Goal: Check status: Check status

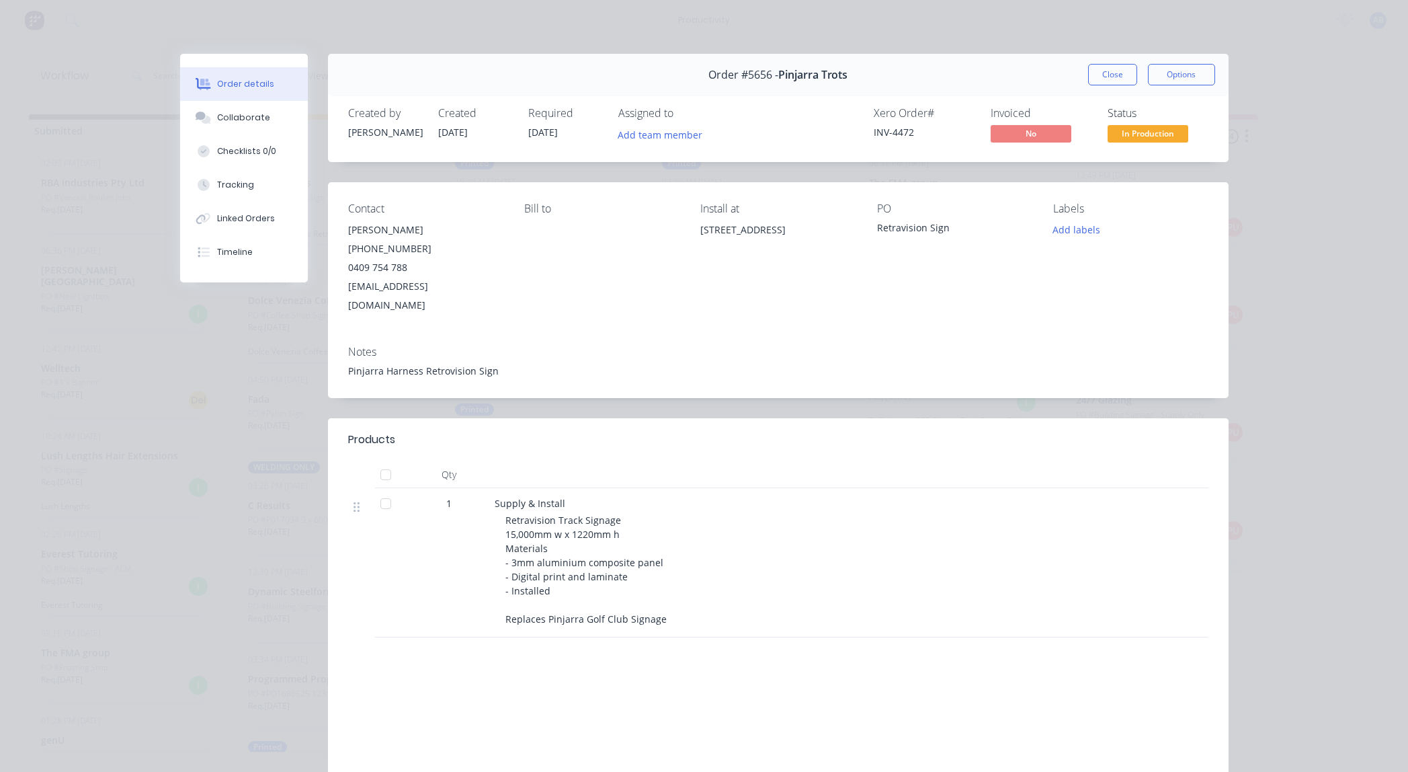
scroll to position [6, 0]
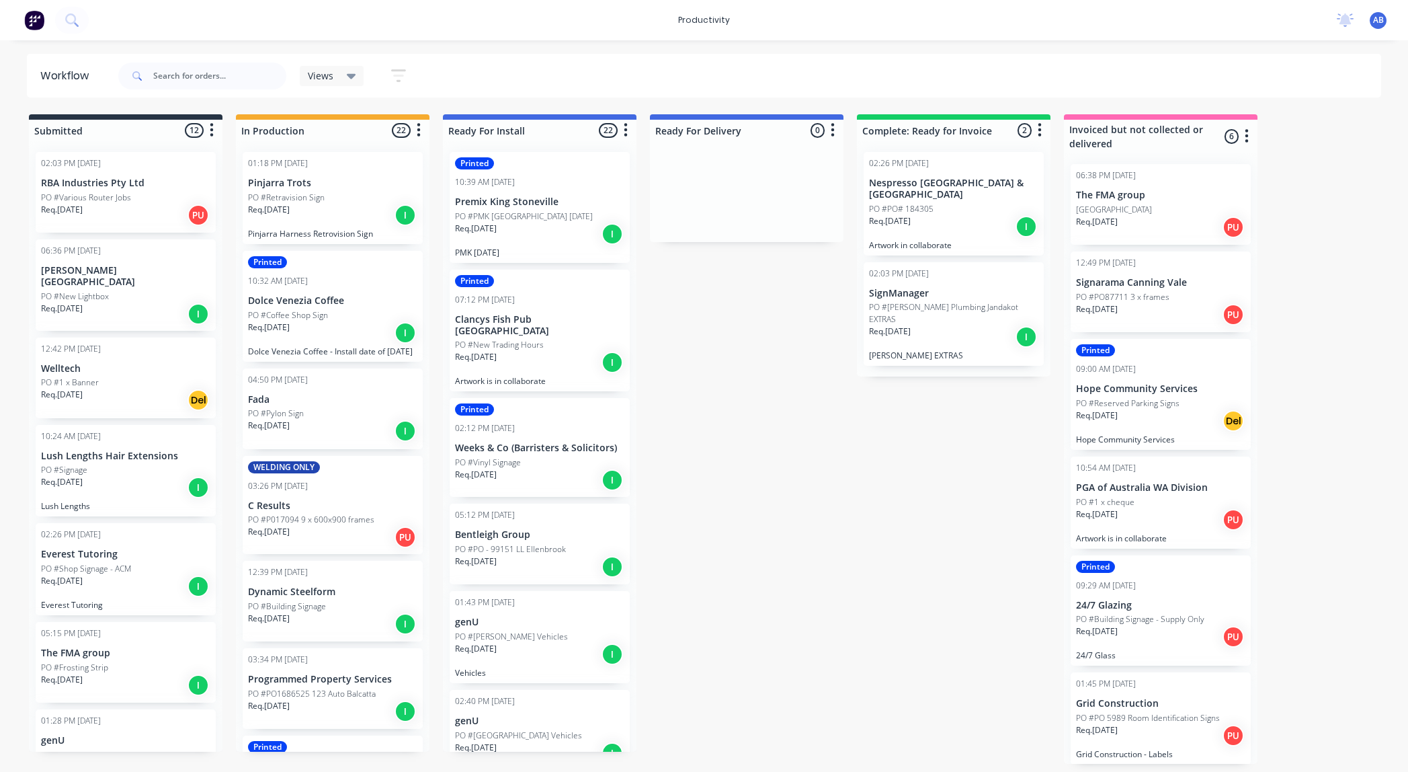
click at [323, 407] on div "04:50 PM [DATE] Fada PO #Pylon Sign Req. [DATE] I" at bounding box center [333, 408] width 180 height 81
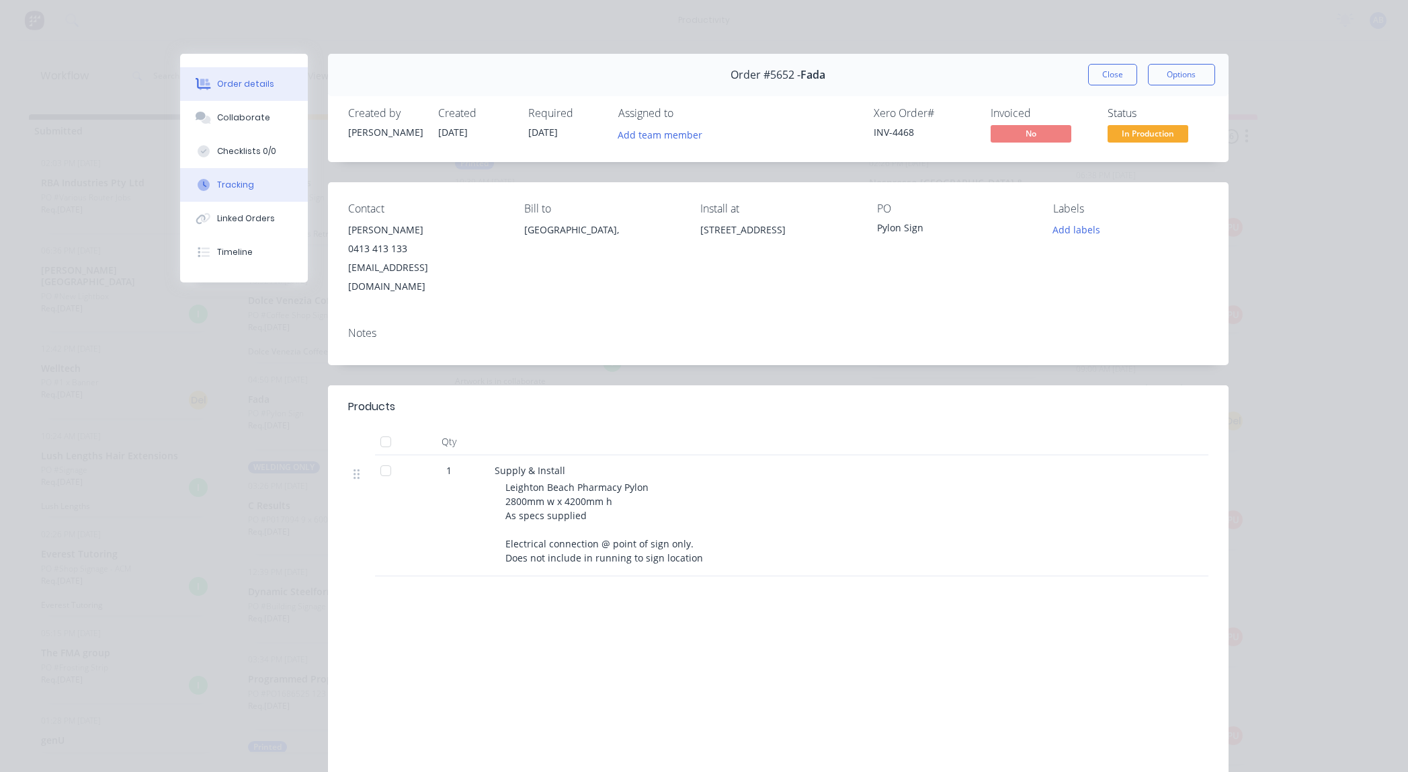
click at [233, 188] on div "Tracking" at bounding box center [235, 185] width 37 height 12
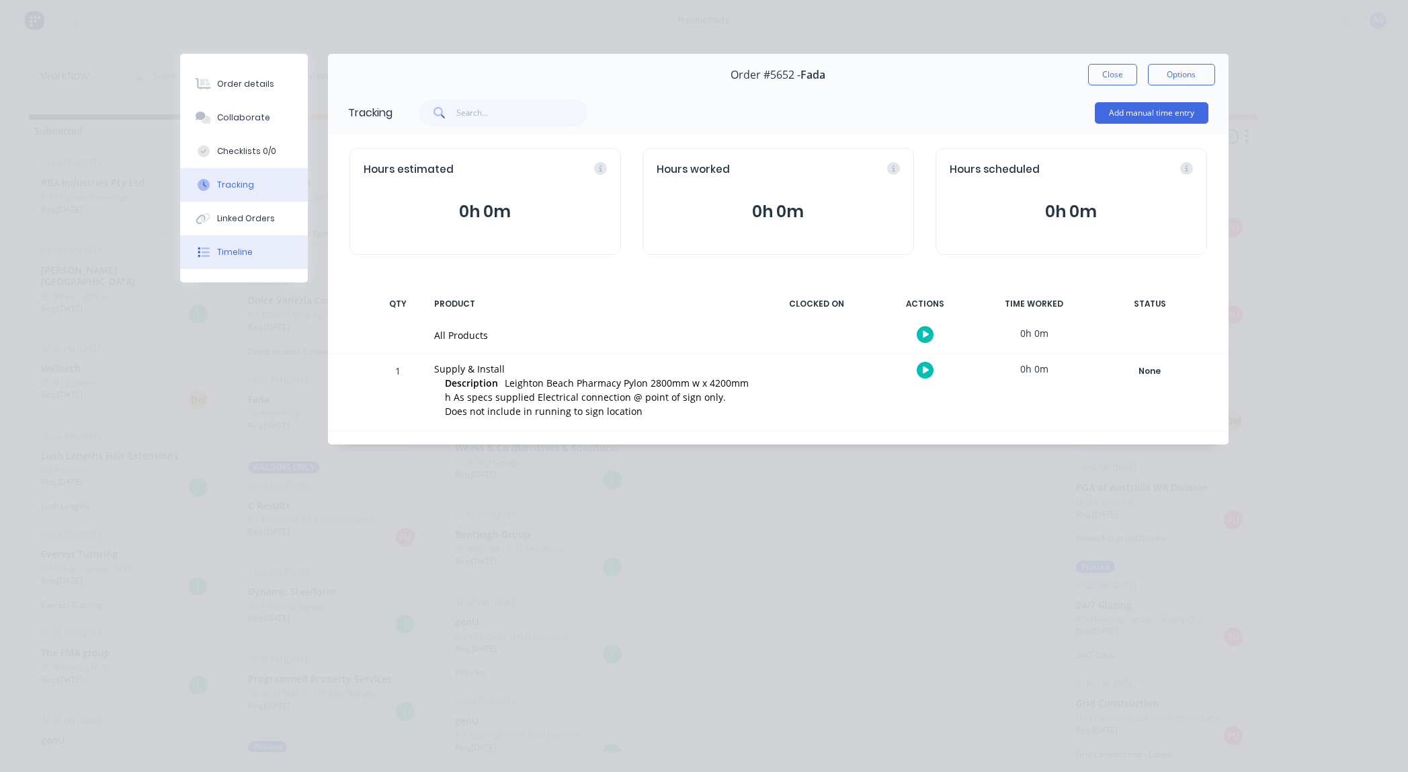
click at [238, 247] on div "Timeline" at bounding box center [235, 252] width 36 height 12
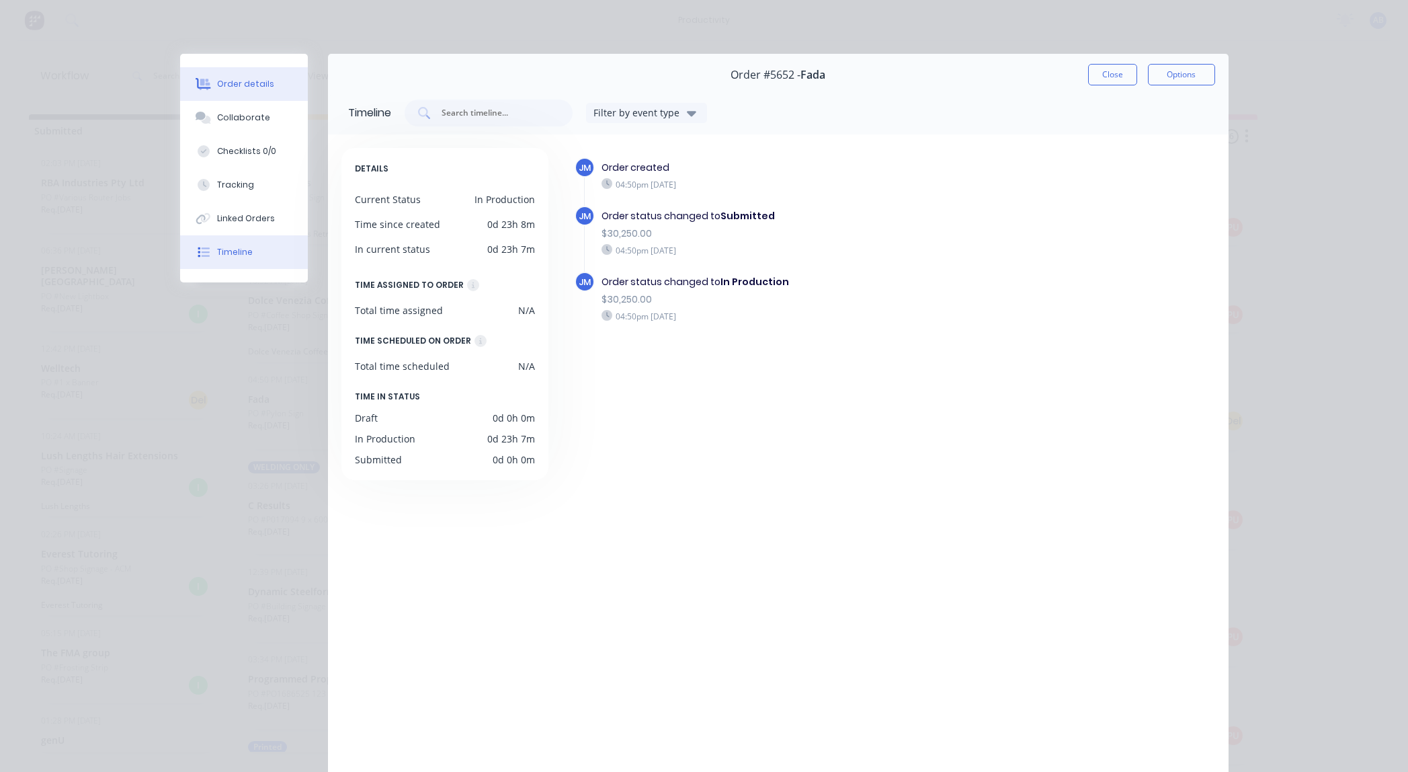
click at [244, 91] on button "Order details" at bounding box center [244, 84] width 128 height 34
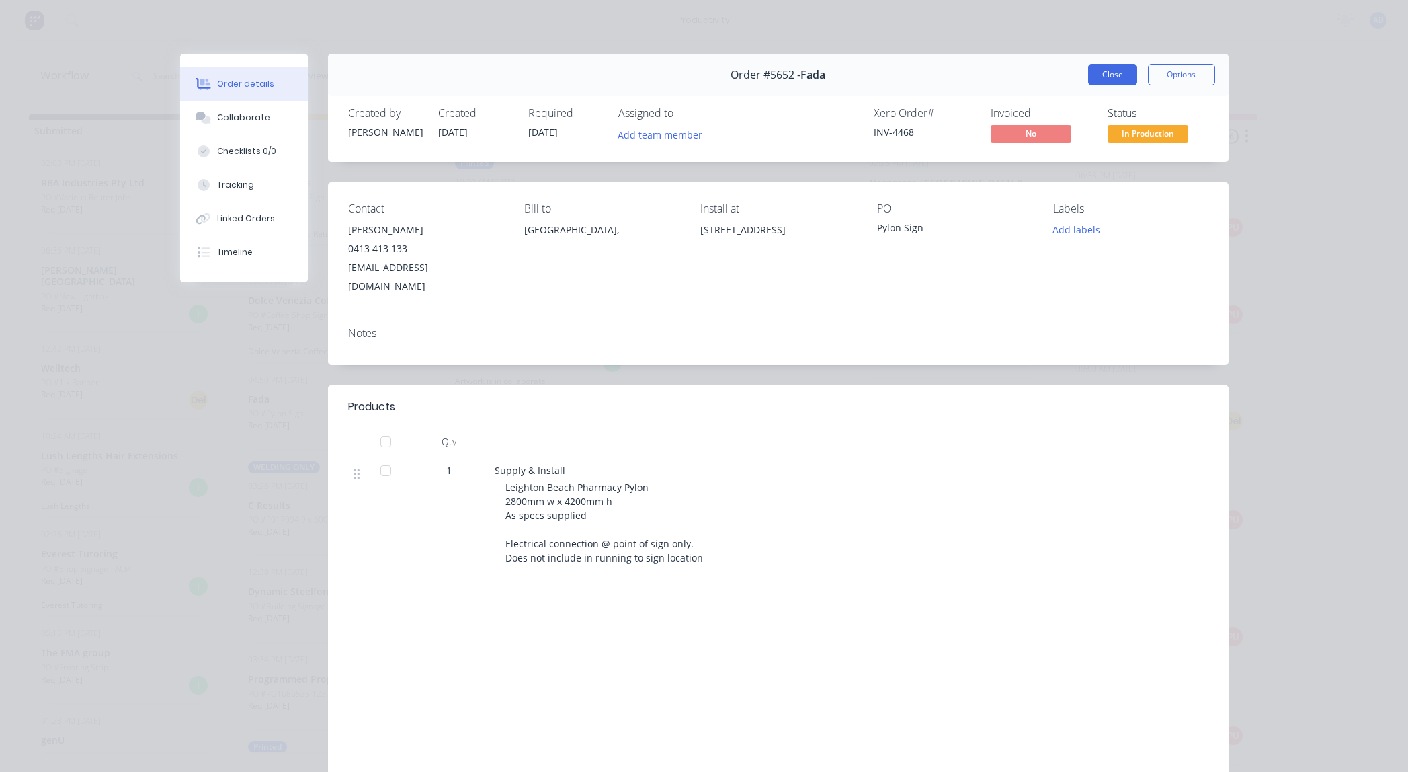
click at [1116, 78] on button "Close" at bounding box center [1112, 75] width 49 height 22
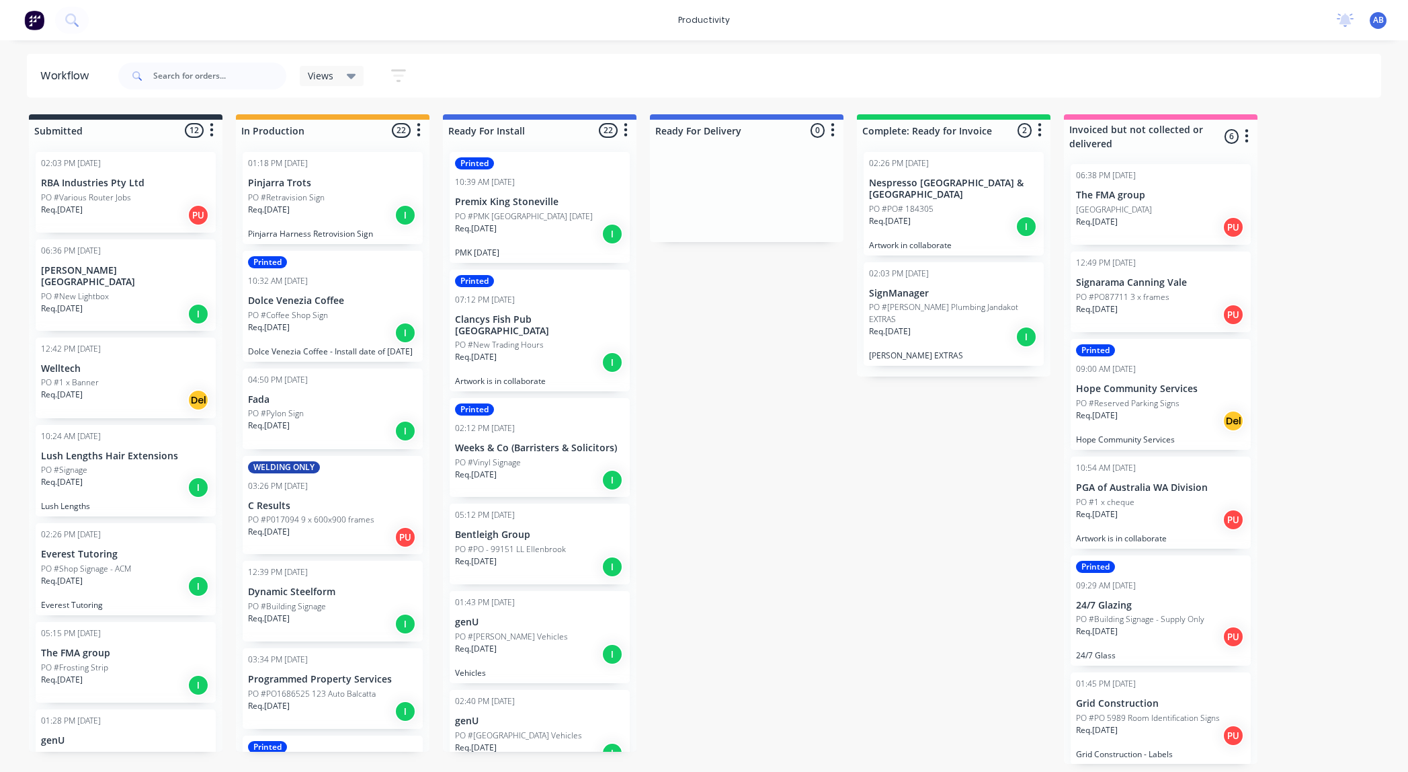
click at [322, 615] on div "Req. [DATE] I" at bounding box center [332, 623] width 169 height 23
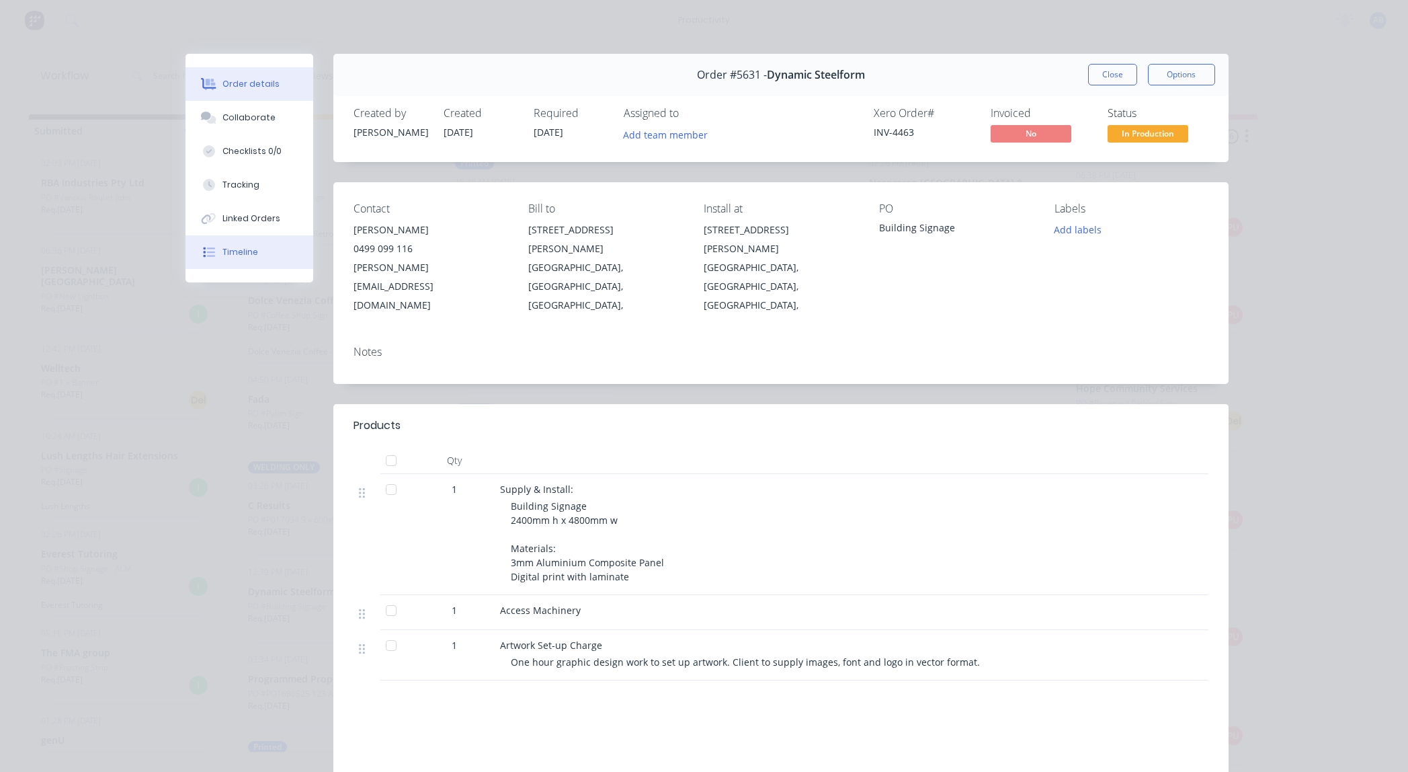
click at [247, 252] on div "Timeline" at bounding box center [240, 252] width 36 height 12
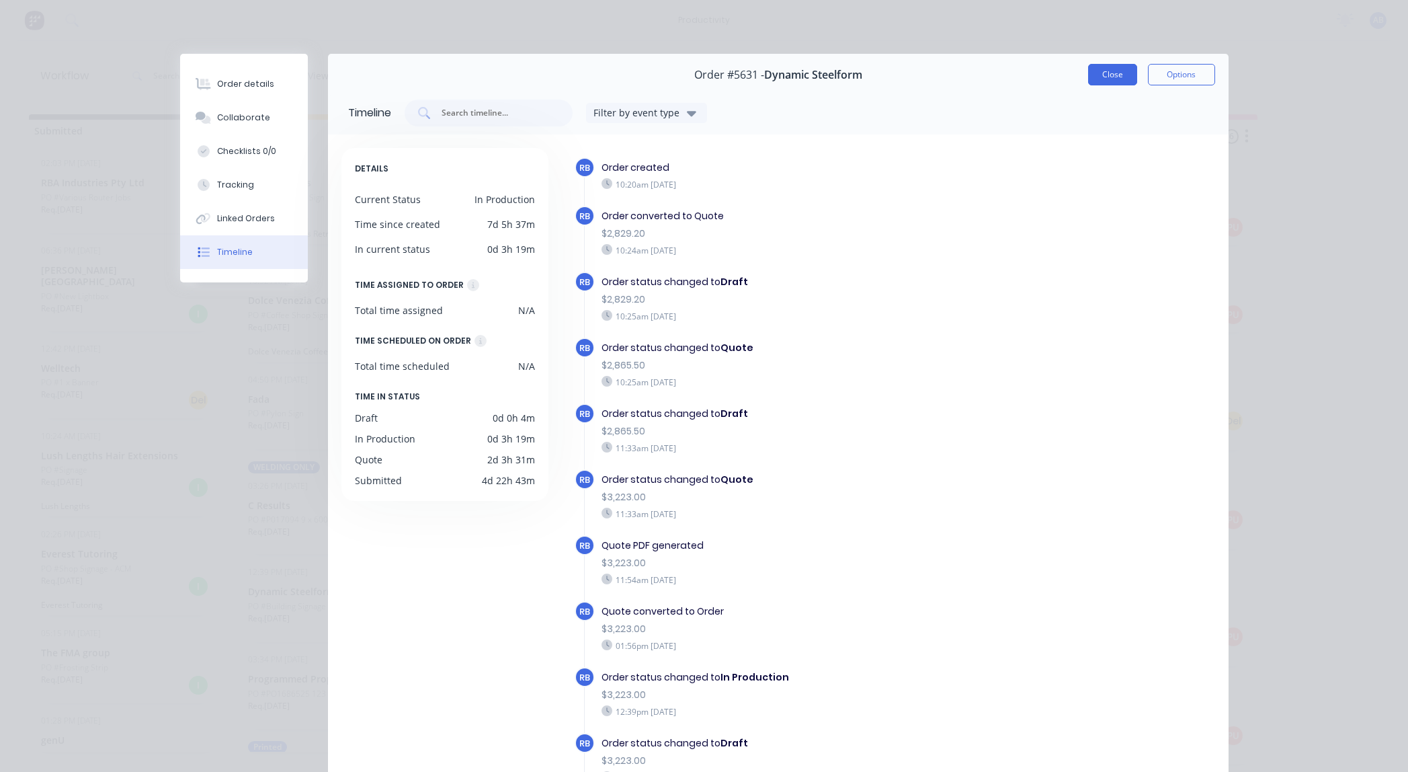
click at [1110, 73] on button "Close" at bounding box center [1112, 75] width 49 height 22
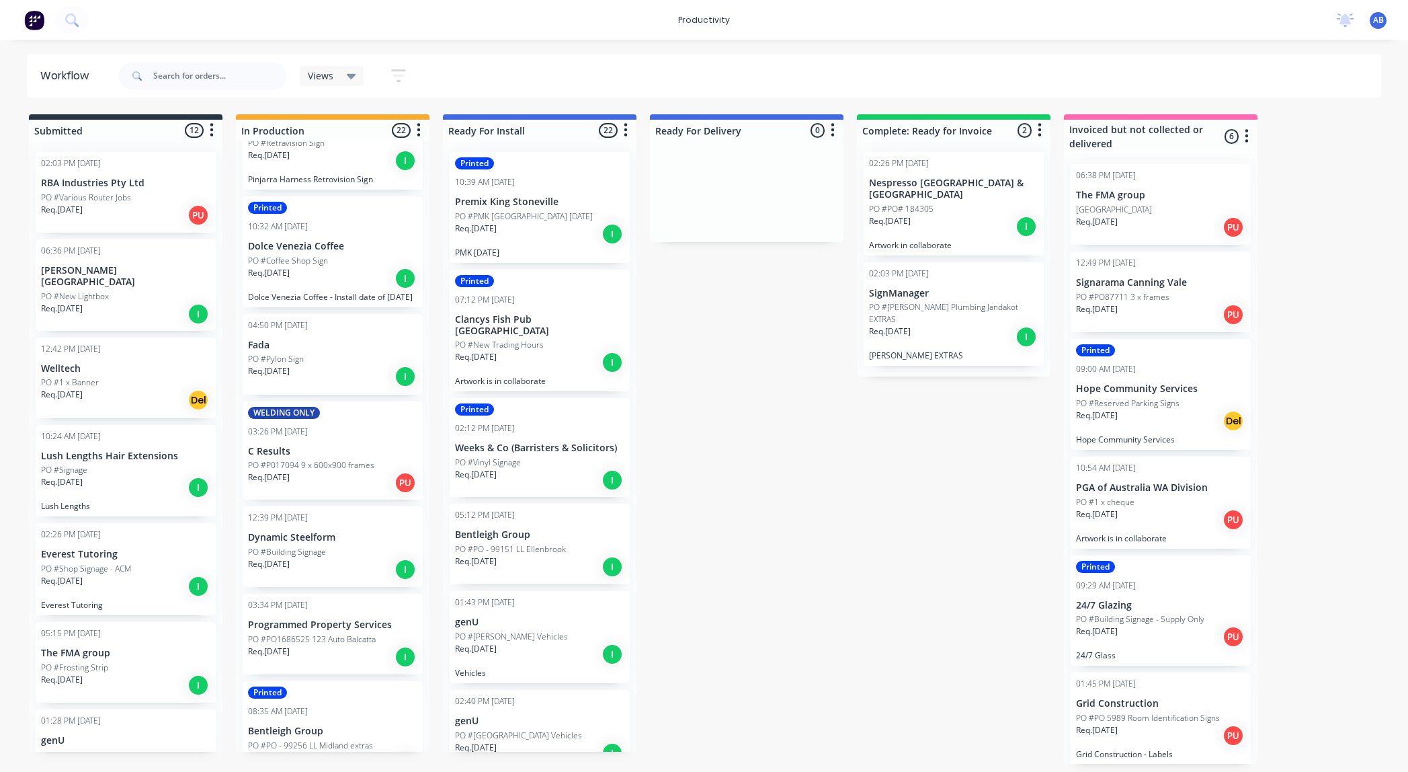
scroll to position [51, 0]
click at [177, 79] on input "text" at bounding box center [219, 76] width 133 height 27
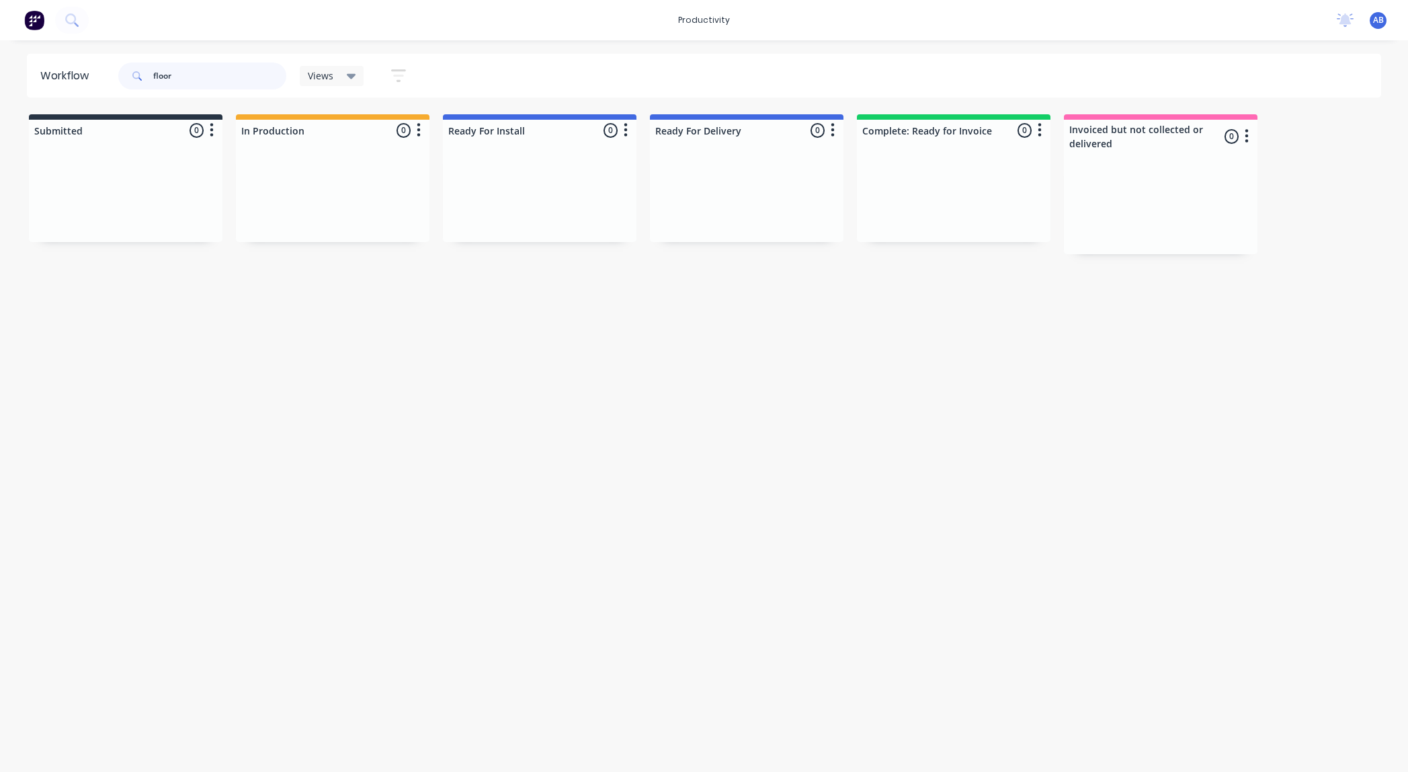
click at [182, 73] on input "floor" at bounding box center [219, 76] width 133 height 27
type input "f"
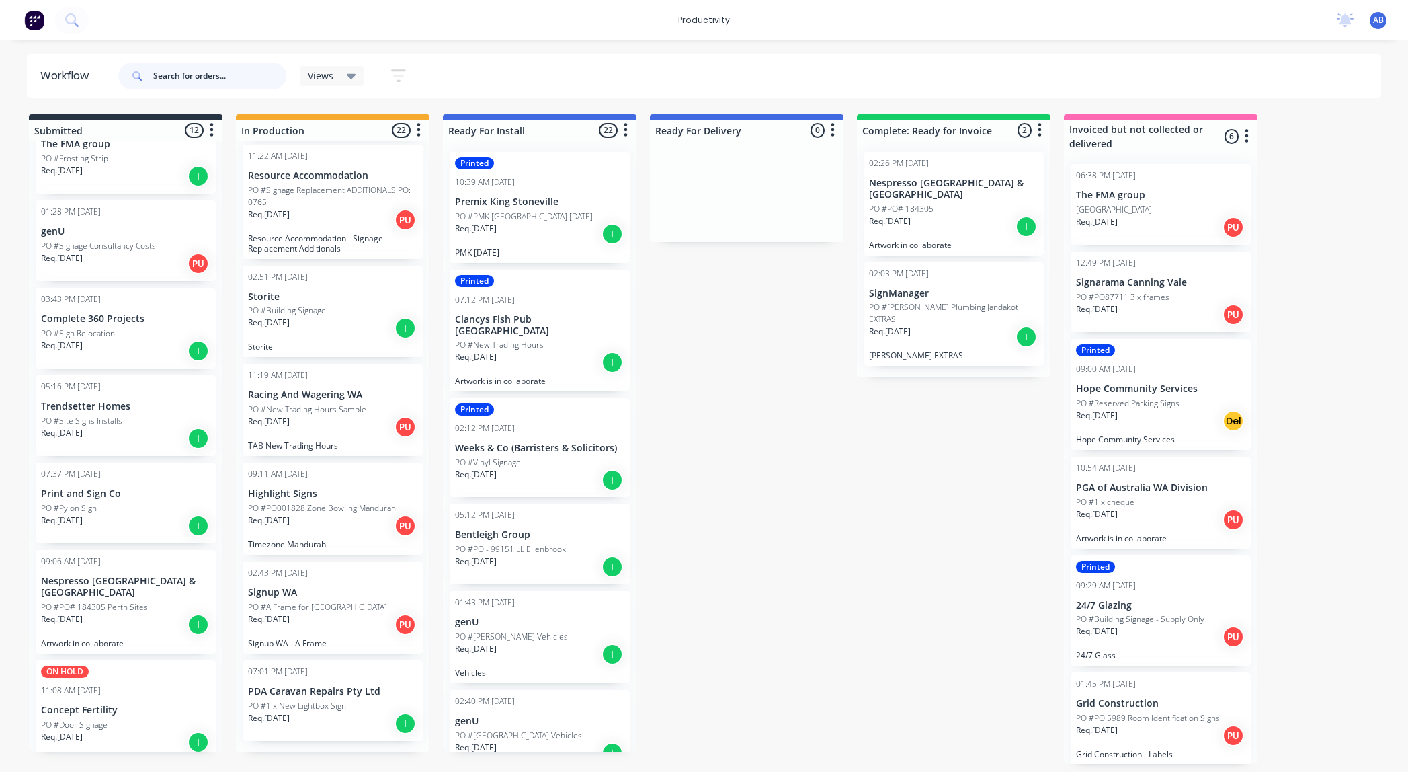
scroll to position [517, 0]
